Goal: Transaction & Acquisition: Purchase product/service

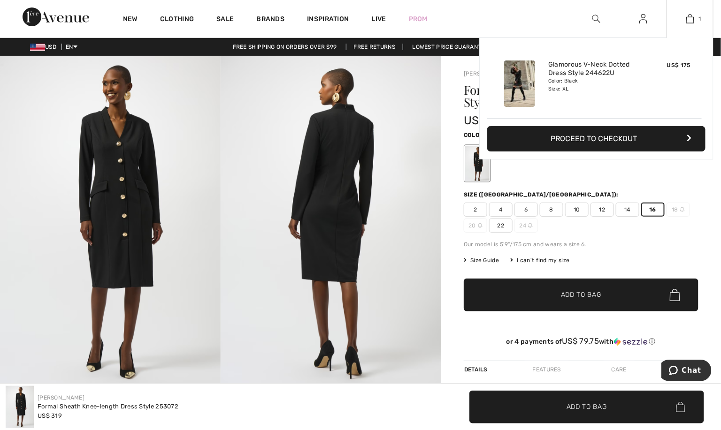
click at [599, 152] on button "Proceed to Checkout" at bounding box center [596, 138] width 218 height 25
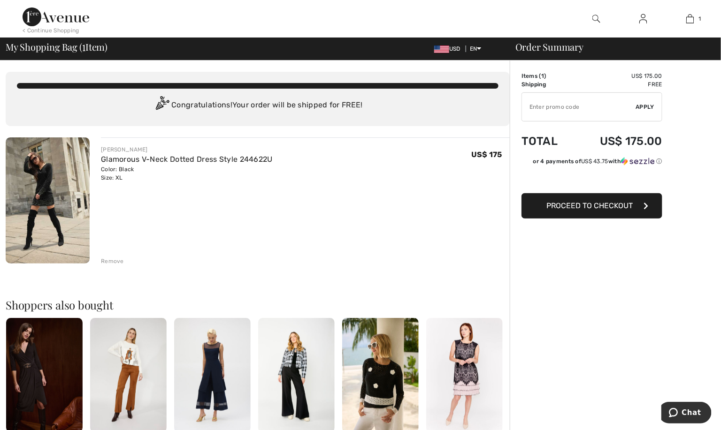
click at [612, 210] on span "Proceed to Checkout" at bounding box center [589, 205] width 86 height 9
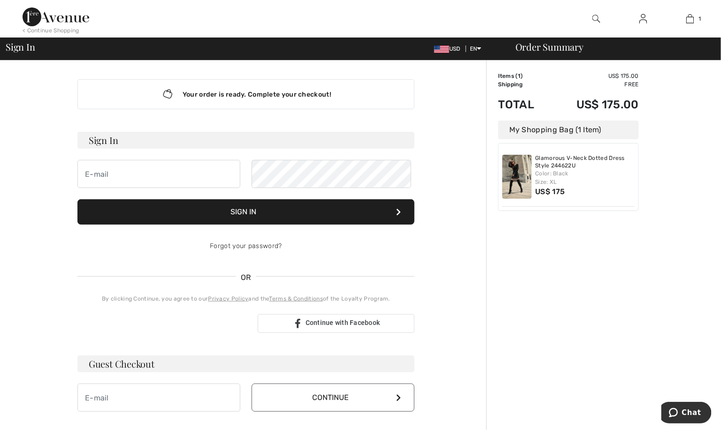
click at [98, 142] on div "Your order is ready. Complete your checkout! Sign In Sign In Forgot your passwo…" at bounding box center [246, 246] width 352 height 370
click at [119, 149] on h3 "Sign In" at bounding box center [245, 140] width 337 height 17
click at [128, 188] on input "email" at bounding box center [158, 174] width 163 height 28
type input "[EMAIL_ADDRESS][DOMAIN_NAME]"
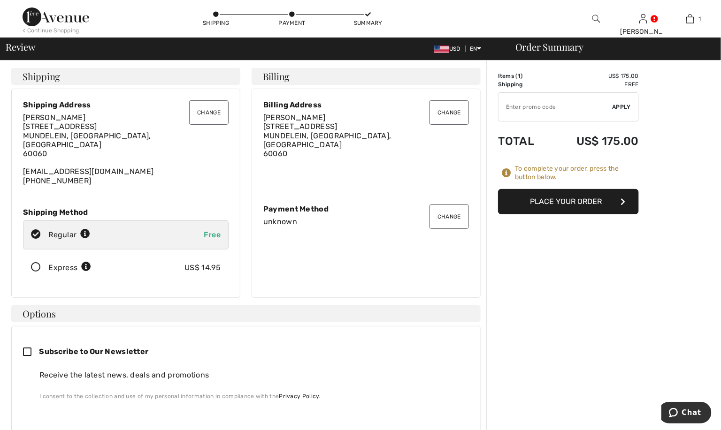
click at [602, 211] on button "Place Your Order" at bounding box center [568, 201] width 141 height 25
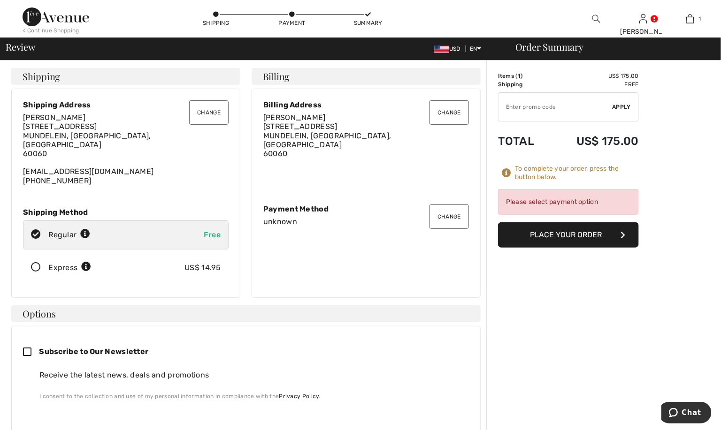
scroll to position [47, 0]
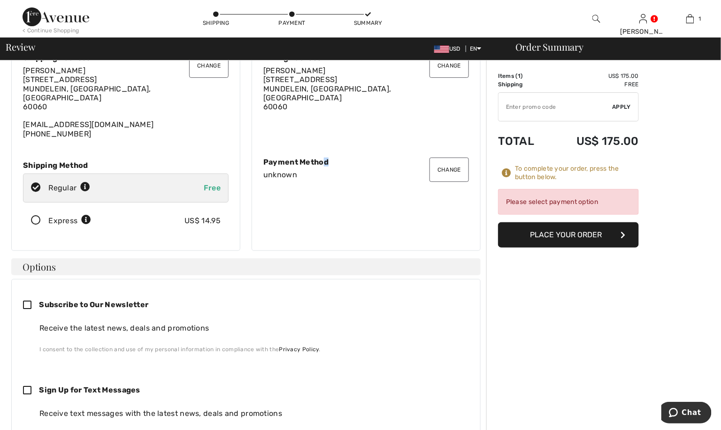
click at [332, 167] on div "Payment Method" at bounding box center [365, 162] width 205 height 9
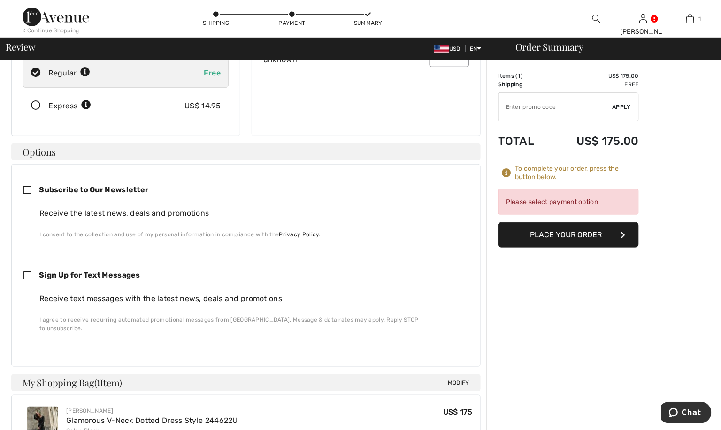
scroll to position [0, 0]
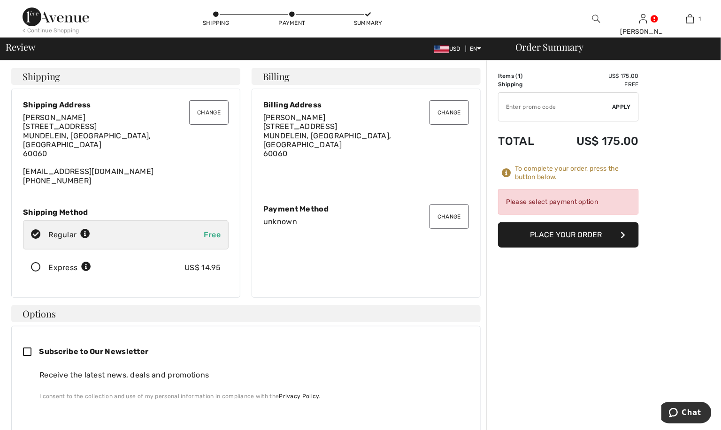
click at [284, 213] on div "Payment Method" at bounding box center [365, 209] width 205 height 9
click at [436, 229] on button "Change" at bounding box center [448, 217] width 39 height 24
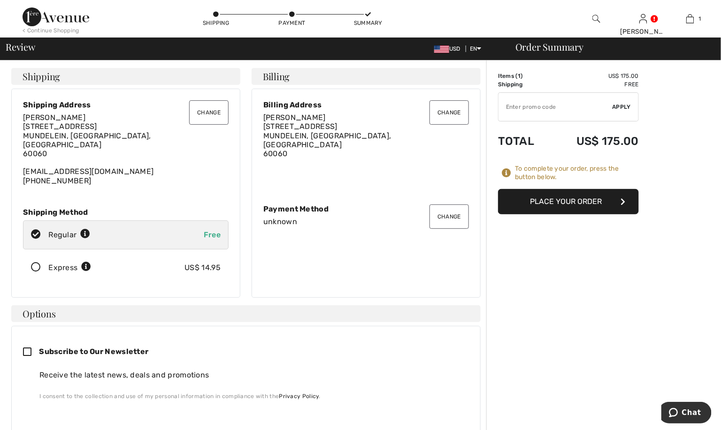
click at [45, 30] on div "< Continue Shopping" at bounding box center [51, 30] width 57 height 8
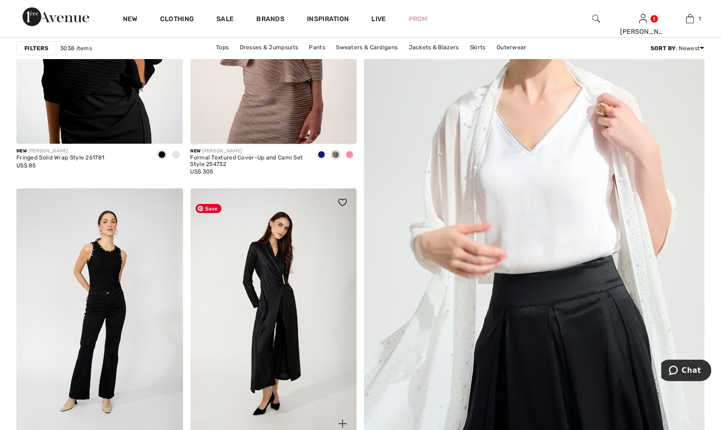
scroll to position [281, 0]
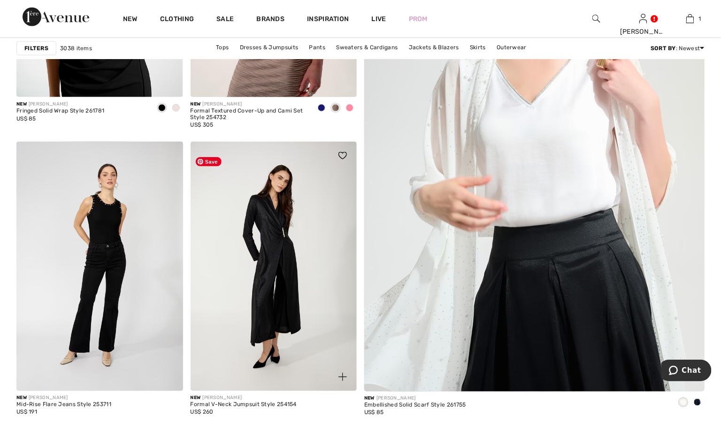
click at [269, 246] on img at bounding box center [273, 267] width 167 height 250
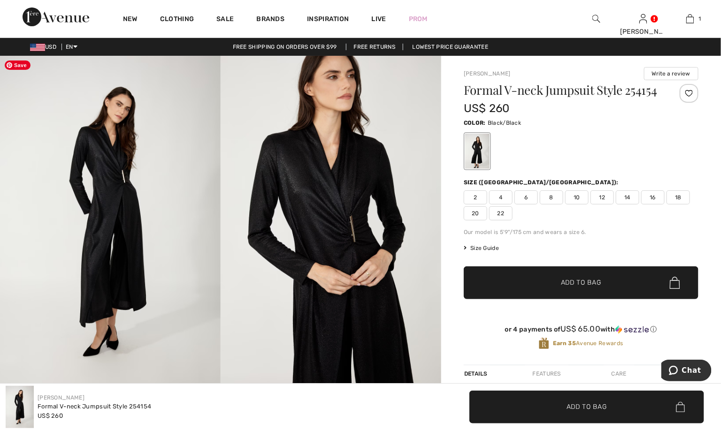
click at [109, 165] on img at bounding box center [110, 221] width 220 height 331
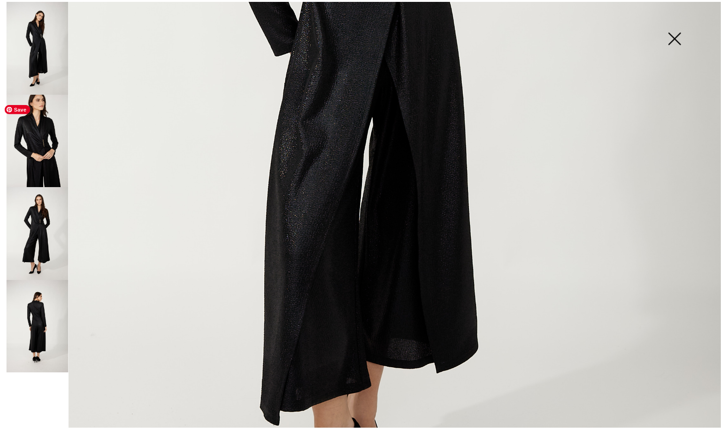
scroll to position [610, 0]
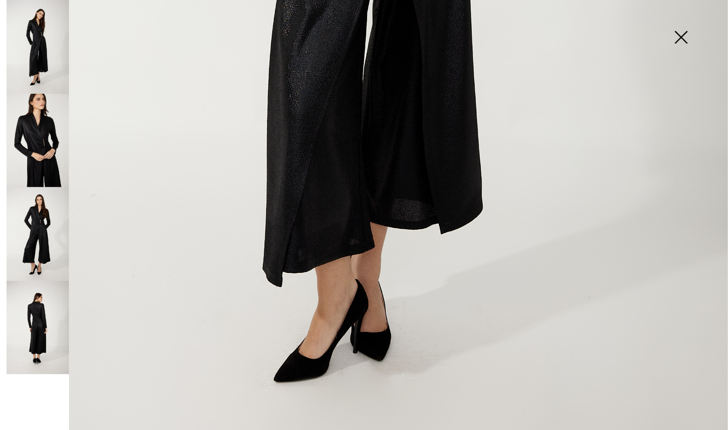
click at [687, 41] on img at bounding box center [680, 38] width 47 height 48
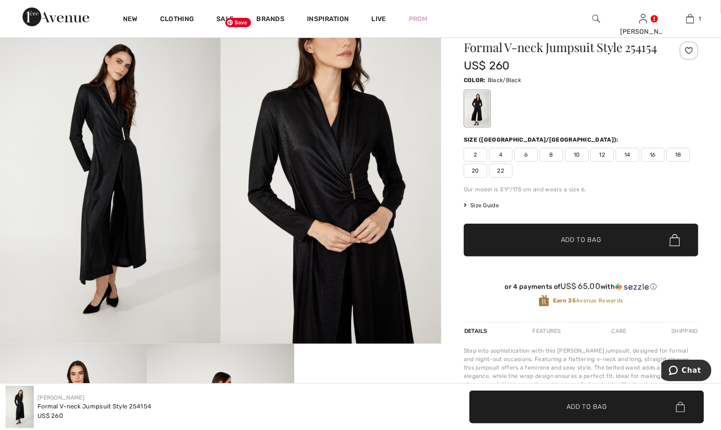
scroll to position [0, 0]
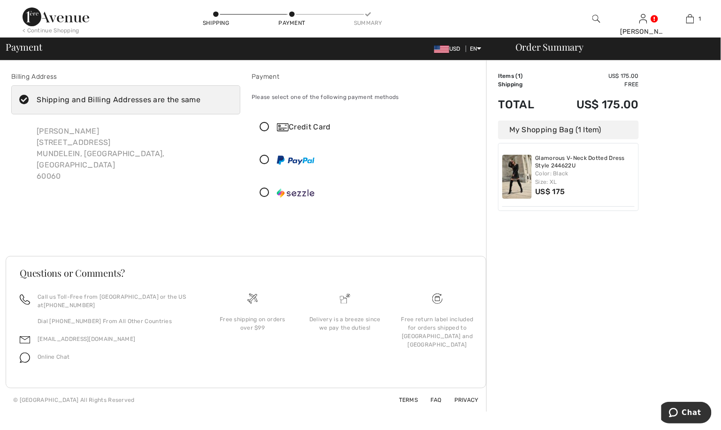
click at [266, 122] on icon at bounding box center [264, 127] width 25 height 10
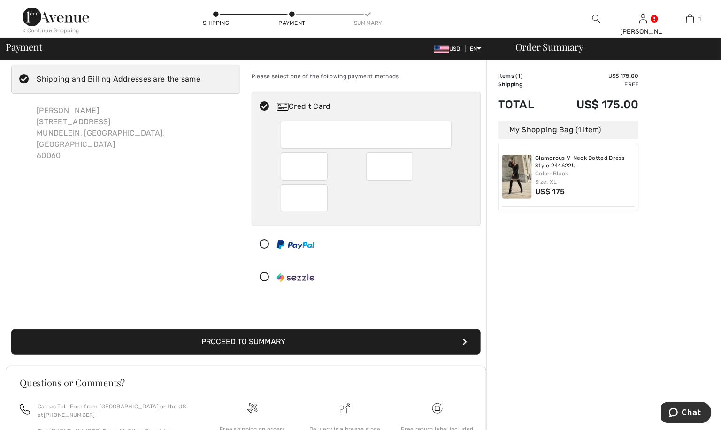
click at [411, 291] on div at bounding box center [362, 277] width 220 height 28
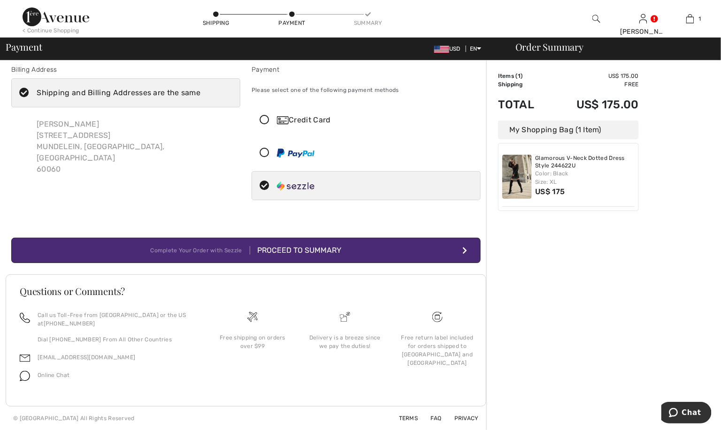
click at [328, 256] on div "Proceed to Summary" at bounding box center [295, 250] width 91 height 11
click at [269, 115] on icon at bounding box center [264, 120] width 25 height 10
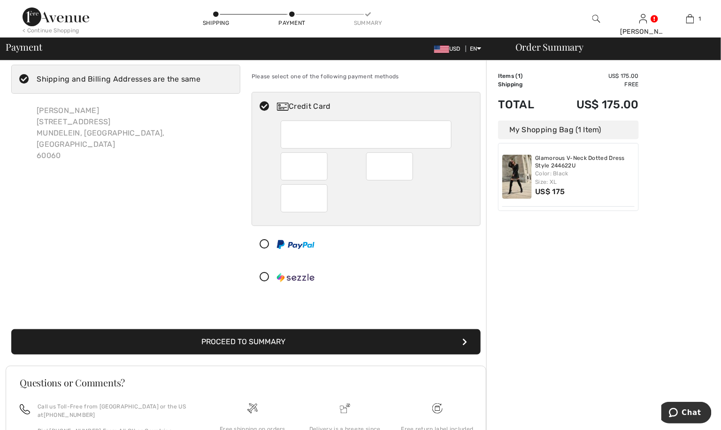
click at [242, 355] on button "Proceed to Summary" at bounding box center [245, 341] width 469 height 25
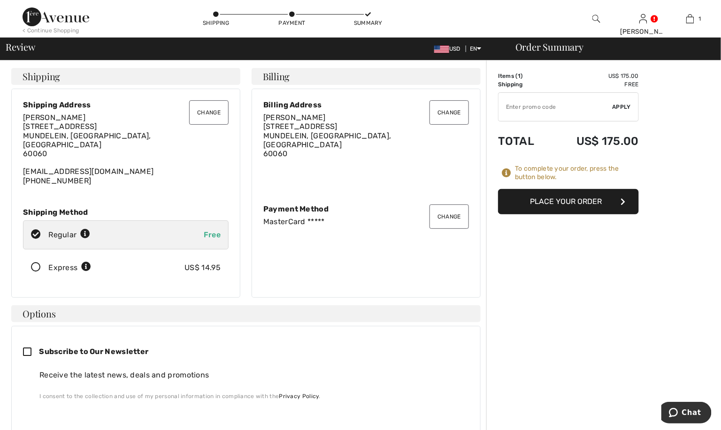
click at [586, 211] on button "Place Your Order" at bounding box center [568, 201] width 141 height 25
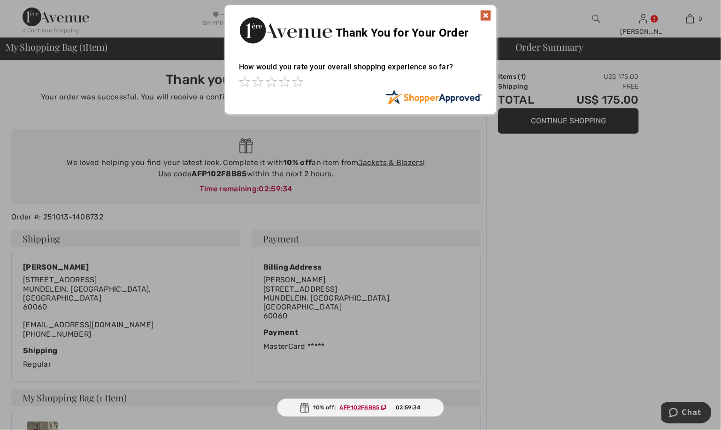
drag, startPoint x: 194, startPoint y: 190, endPoint x: 308, endPoint y: 184, distance: 113.7
click at [308, 184] on div at bounding box center [360, 215] width 721 height 430
click at [366, 405] on ins "AFP102F8B85" at bounding box center [360, 407] width 40 height 7
click at [402, 180] on div at bounding box center [360, 215] width 721 height 430
click at [494, 19] on div "Thank You for Your Order" at bounding box center [360, 29] width 271 height 48
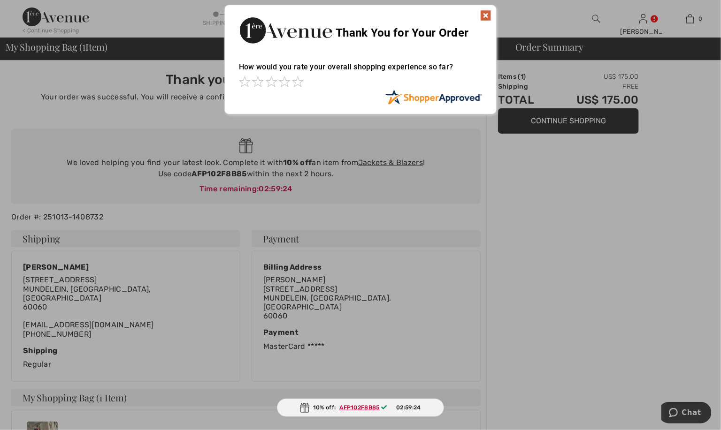
click at [483, 12] on img at bounding box center [485, 15] width 11 height 11
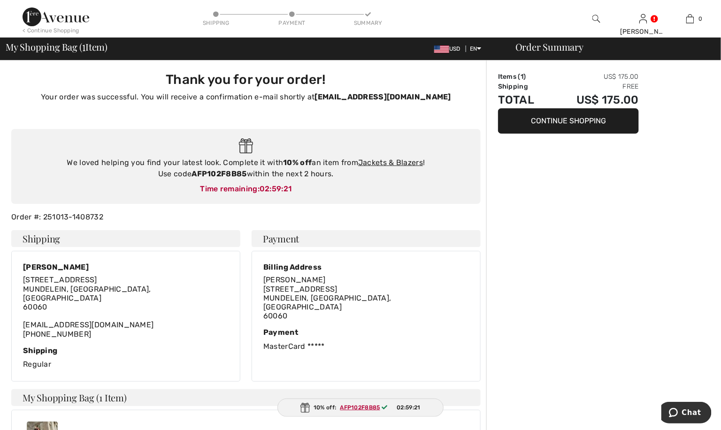
click at [585, 123] on button "Continue Shopping" at bounding box center [568, 120] width 141 height 25
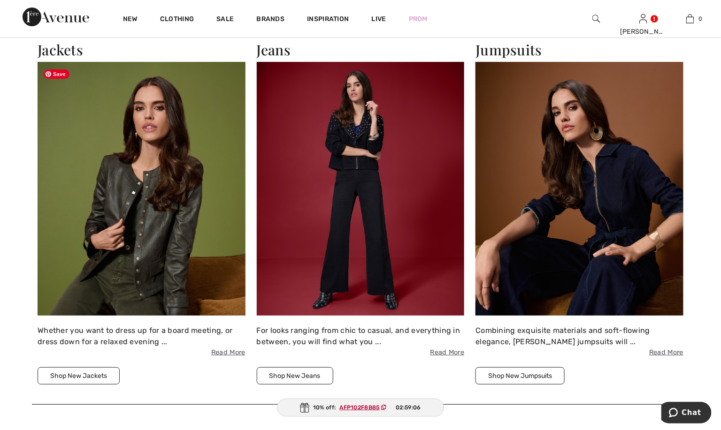
scroll to position [1220, 0]
click at [113, 266] on img at bounding box center [142, 188] width 208 height 253
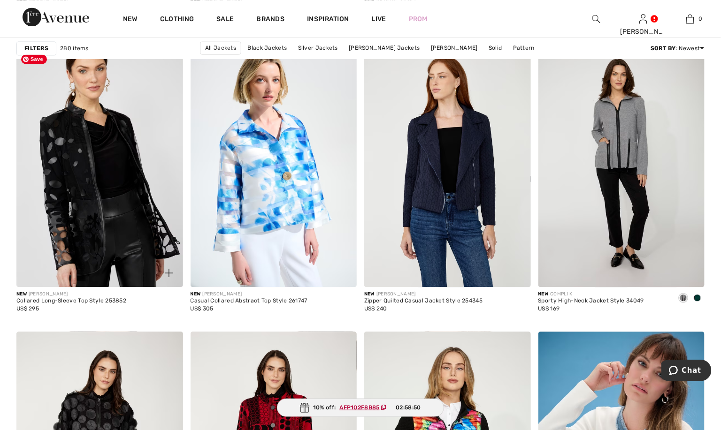
scroll to position [657, 0]
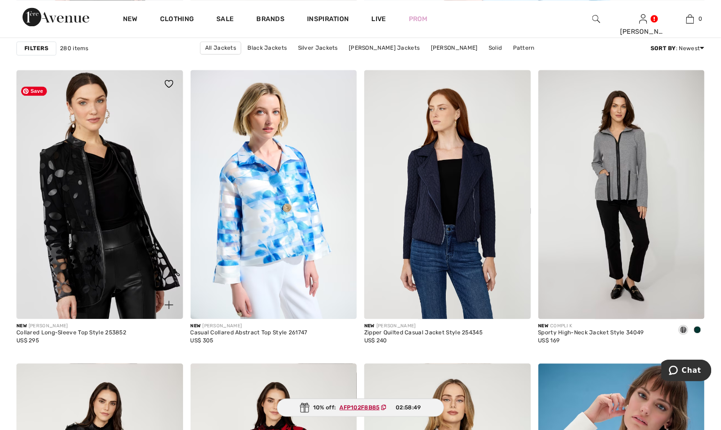
click at [111, 211] on img at bounding box center [99, 195] width 167 height 250
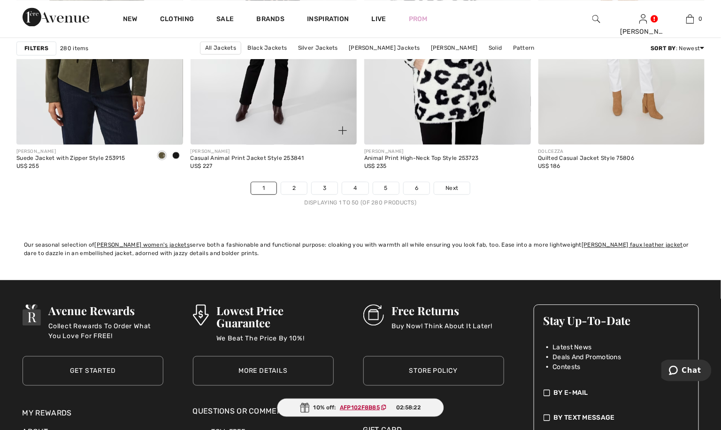
scroll to position [4597, 0]
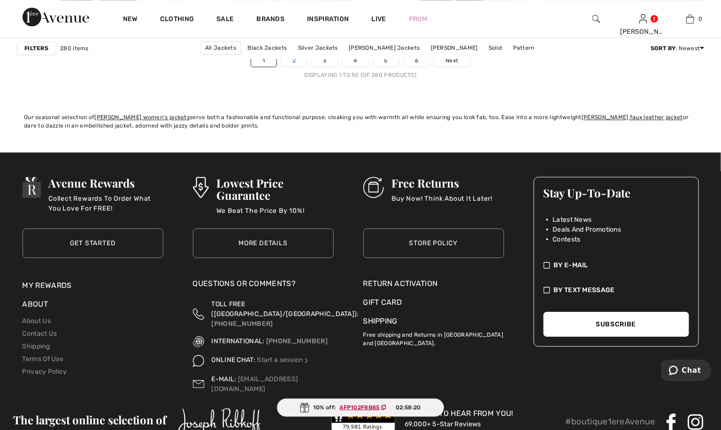
click at [281, 67] on link "2" at bounding box center [294, 60] width 26 height 12
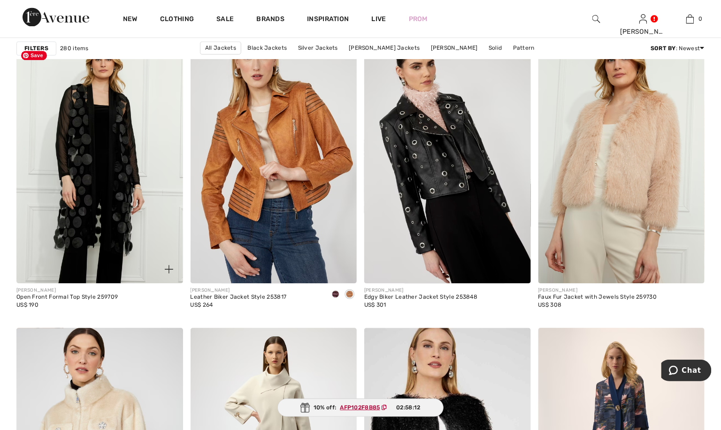
scroll to position [657, 0]
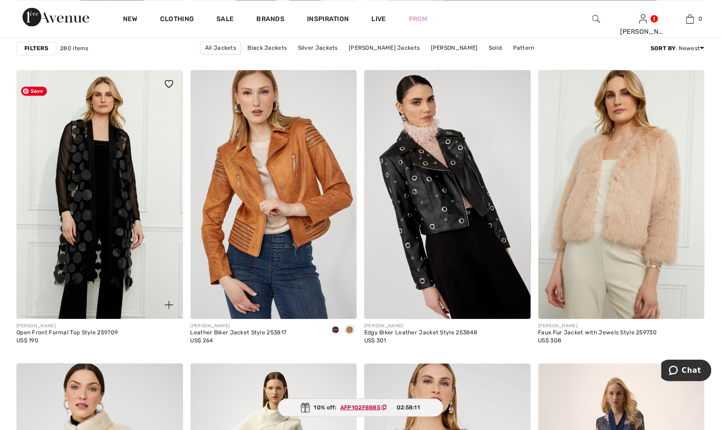
click at [109, 226] on img at bounding box center [99, 195] width 167 height 250
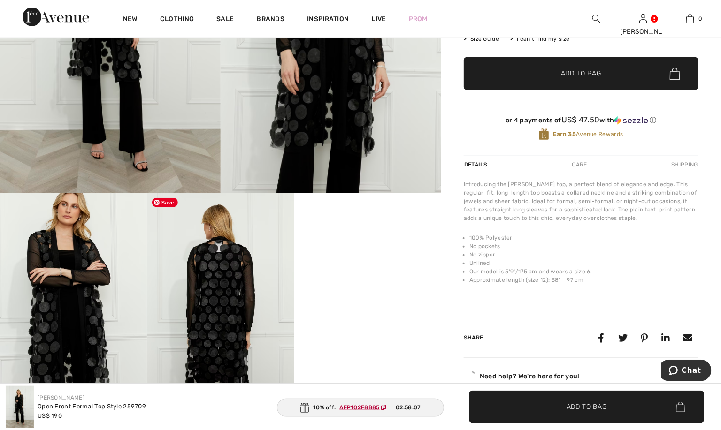
scroll to position [281, 0]
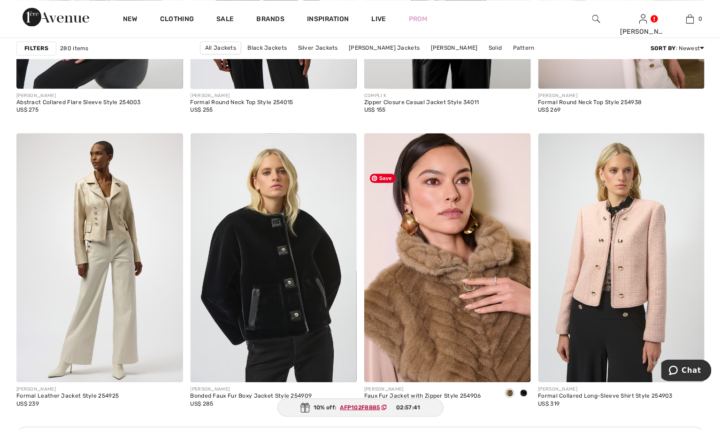
scroll to position [3049, 0]
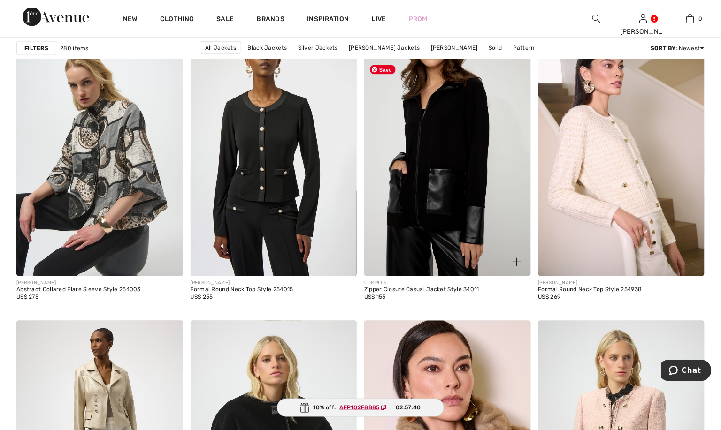
click at [447, 235] on img at bounding box center [447, 152] width 167 height 250
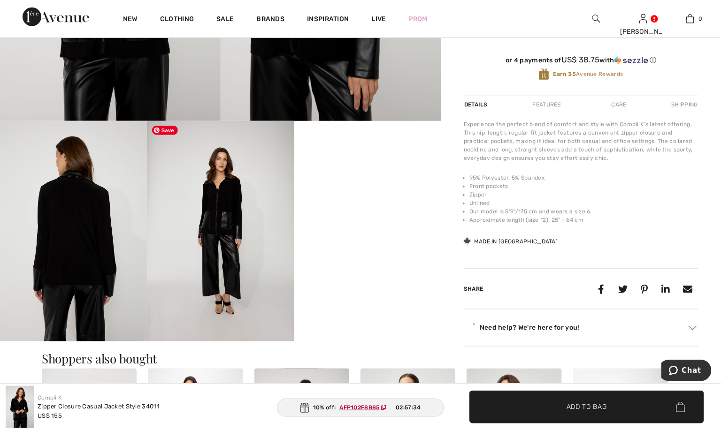
scroll to position [281, 0]
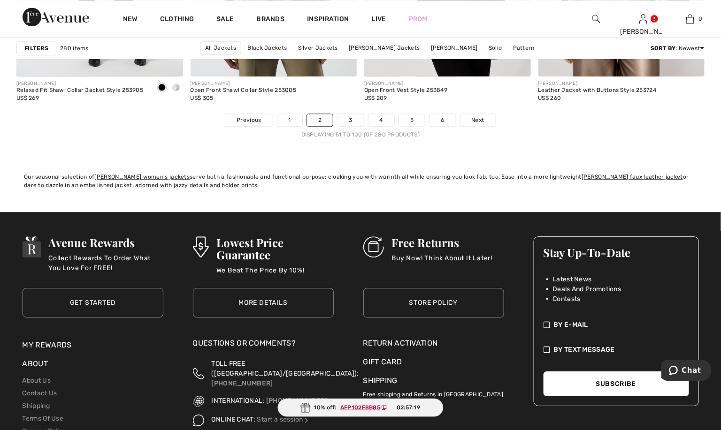
scroll to position [4363, 0]
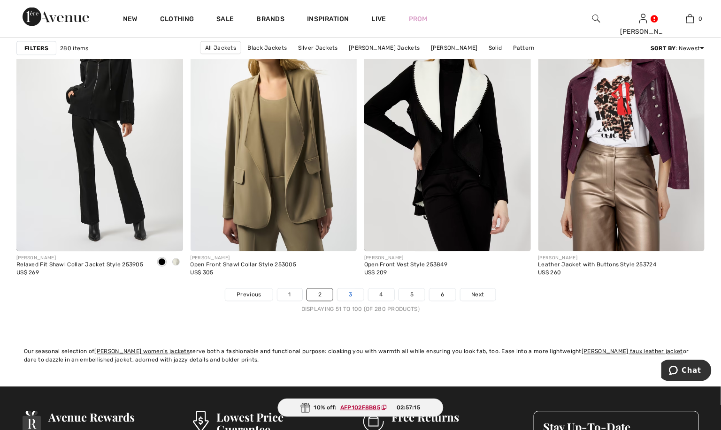
click at [353, 301] on link "3" at bounding box center [350, 295] width 26 height 12
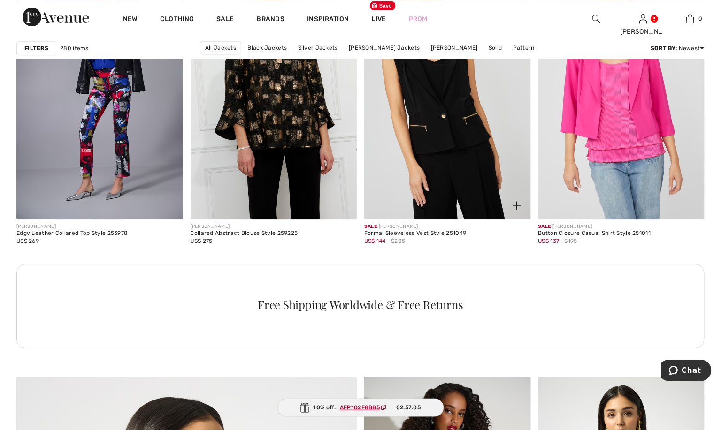
scroll to position [2064, 0]
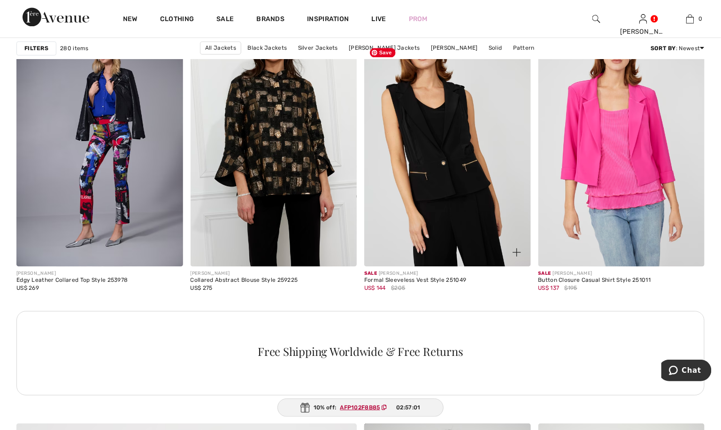
click at [442, 183] on img at bounding box center [447, 142] width 167 height 250
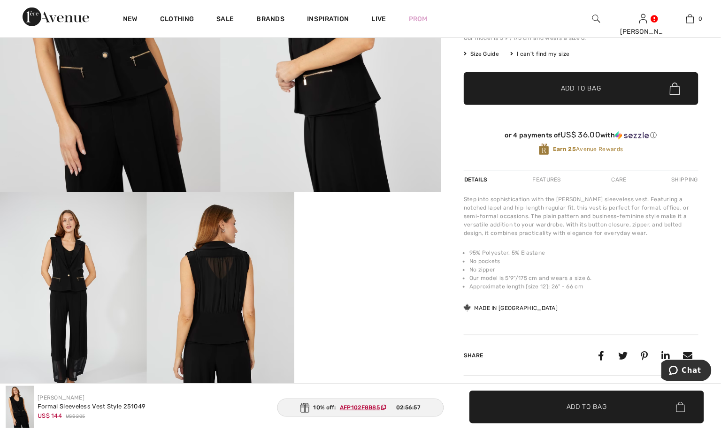
scroll to position [281, 0]
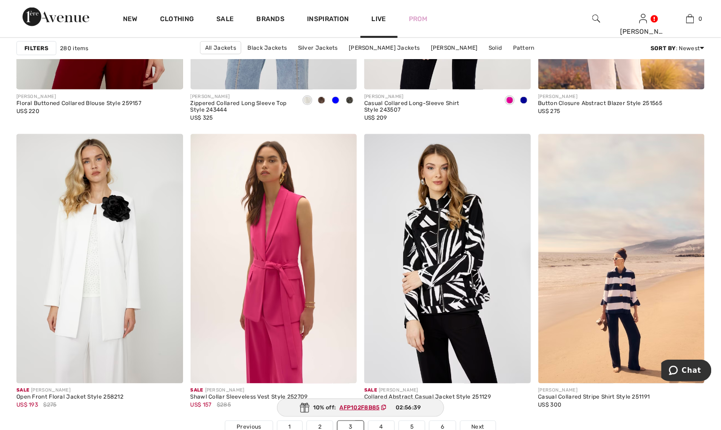
scroll to position [4363, 0]
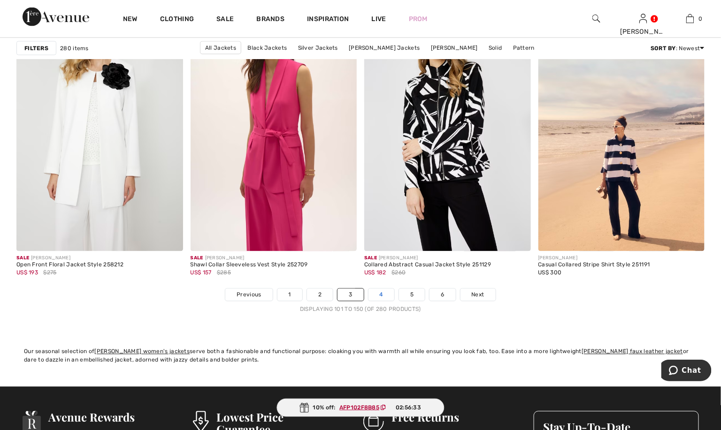
click at [392, 301] on link "4" at bounding box center [381, 295] width 26 height 12
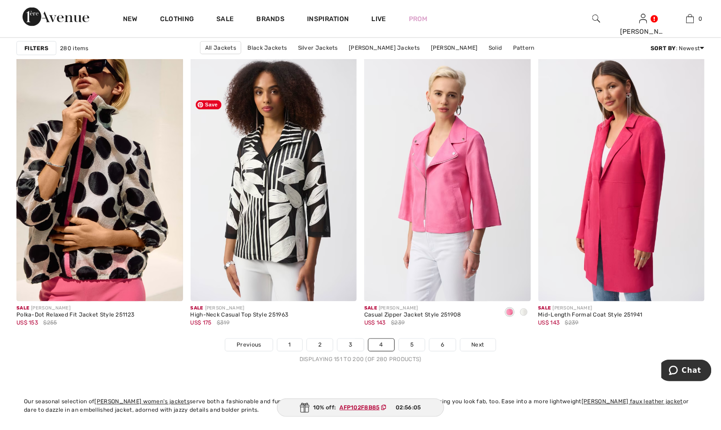
scroll to position [4316, 0]
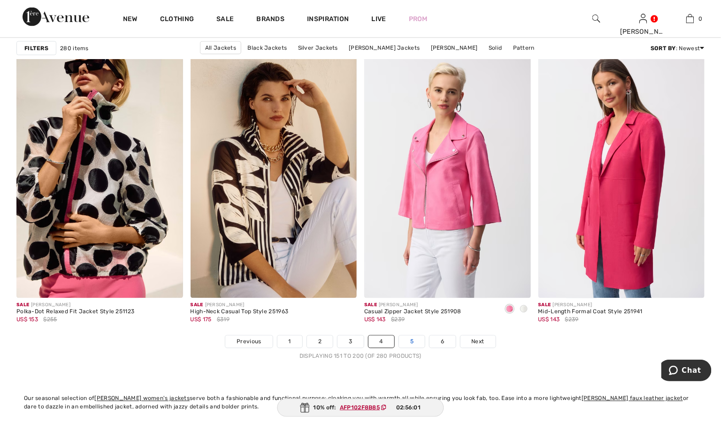
click at [424, 348] on link "5" at bounding box center [412, 342] width 26 height 12
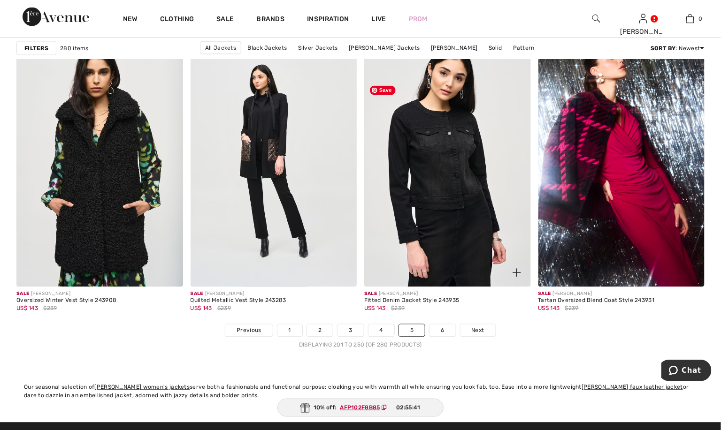
scroll to position [4316, 0]
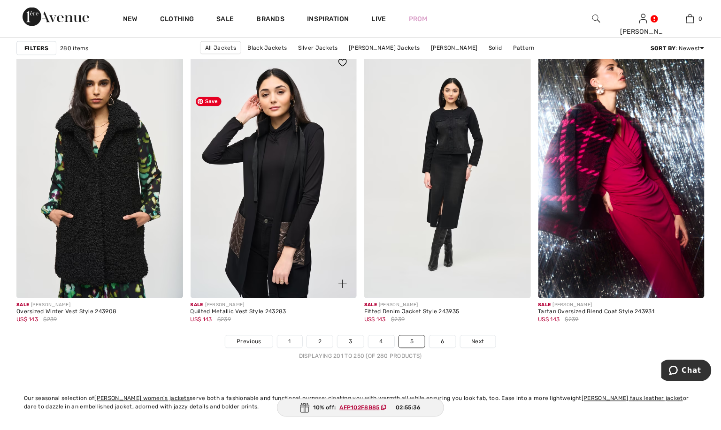
click at [286, 269] on img at bounding box center [273, 174] width 167 height 250
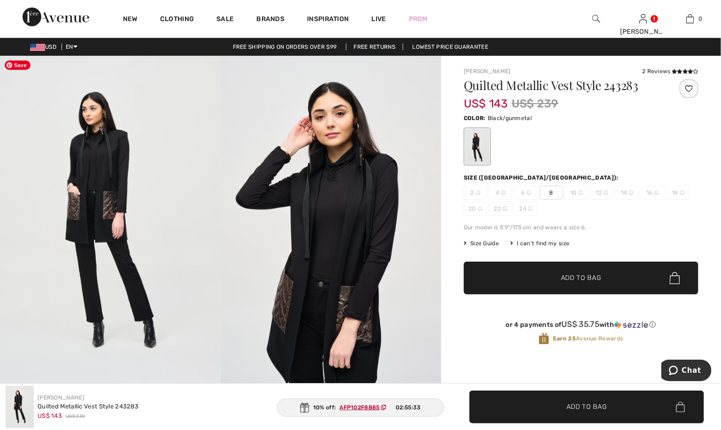
click at [102, 168] on img at bounding box center [110, 221] width 220 height 331
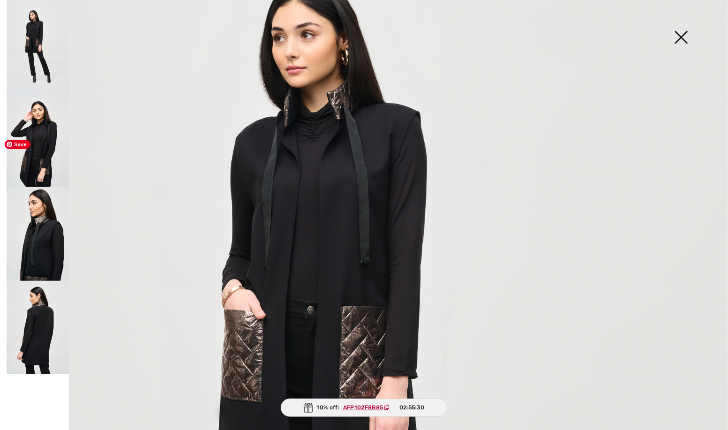
scroll to position [235, 0]
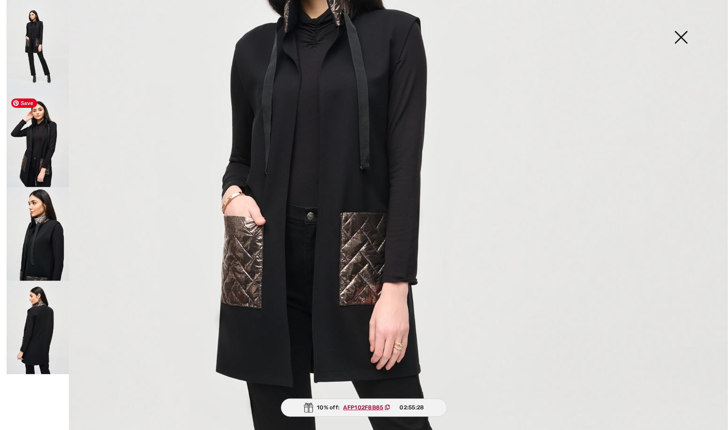
click at [49, 156] on img at bounding box center [38, 141] width 62 height 94
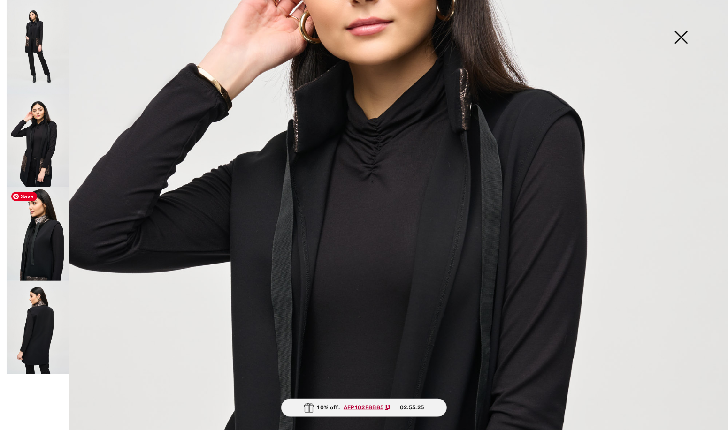
click at [48, 261] on img at bounding box center [38, 234] width 62 height 94
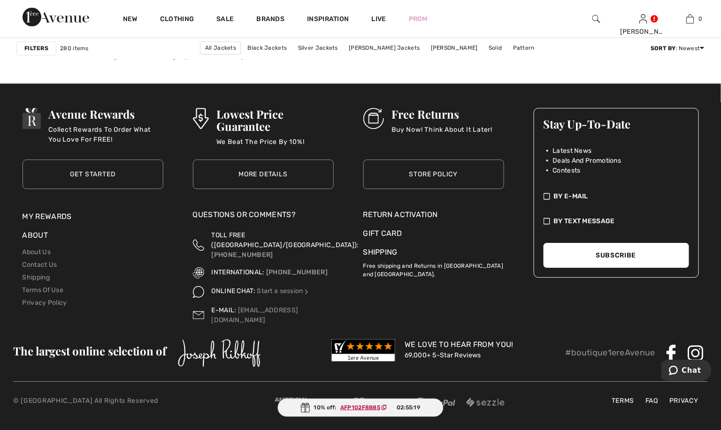
scroll to position [4597, 0]
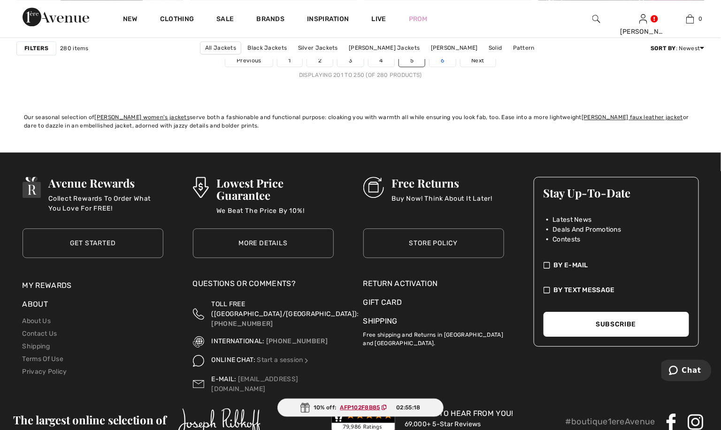
click at [455, 67] on link "6" at bounding box center [442, 60] width 26 height 12
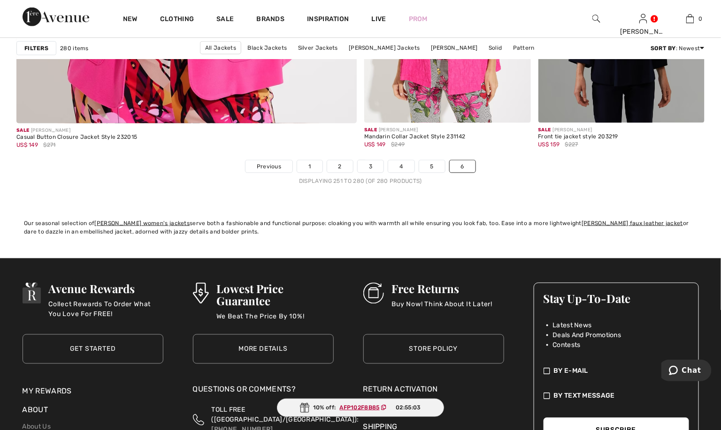
scroll to position [3096, 0]
